Goal: Navigation & Orientation: Go to known website

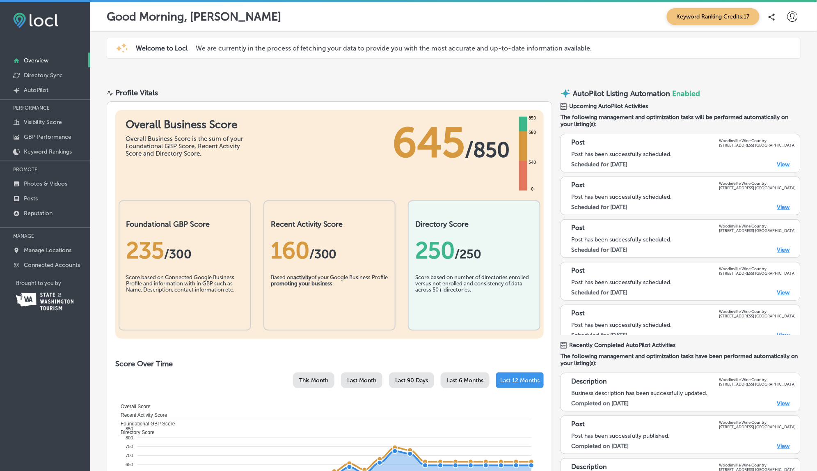
click at [789, 18] on icon at bounding box center [793, 16] width 10 height 10
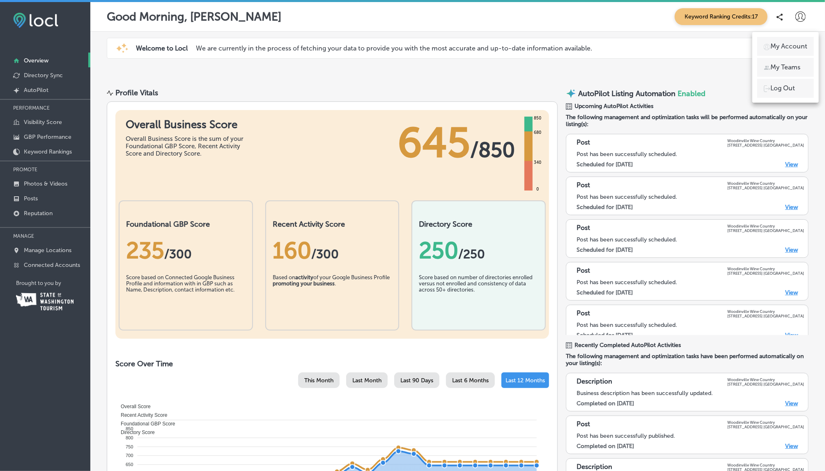
click at [778, 86] on p "Log Out" at bounding box center [782, 88] width 25 height 10
